Goal: Check status: Check status

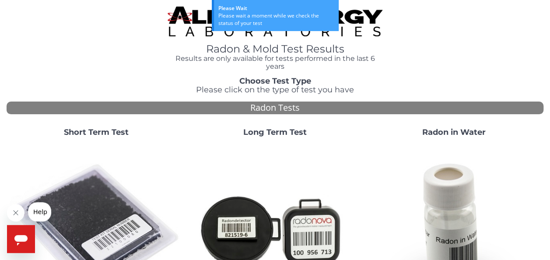
click at [294, 129] on strong "Long Term Test" at bounding box center [274, 132] width 63 height 10
click at [92, 131] on strong "Short Term Test" at bounding box center [96, 132] width 65 height 10
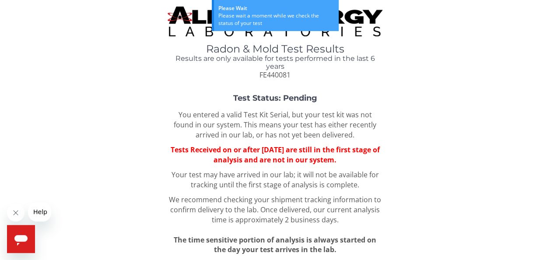
click at [86, 205] on div "Test Status: Pending You entered a valid Test Kit Serial, but your test kit was…" at bounding box center [275, 174] width 537 height 161
